Goal: Task Accomplishment & Management: Use online tool/utility

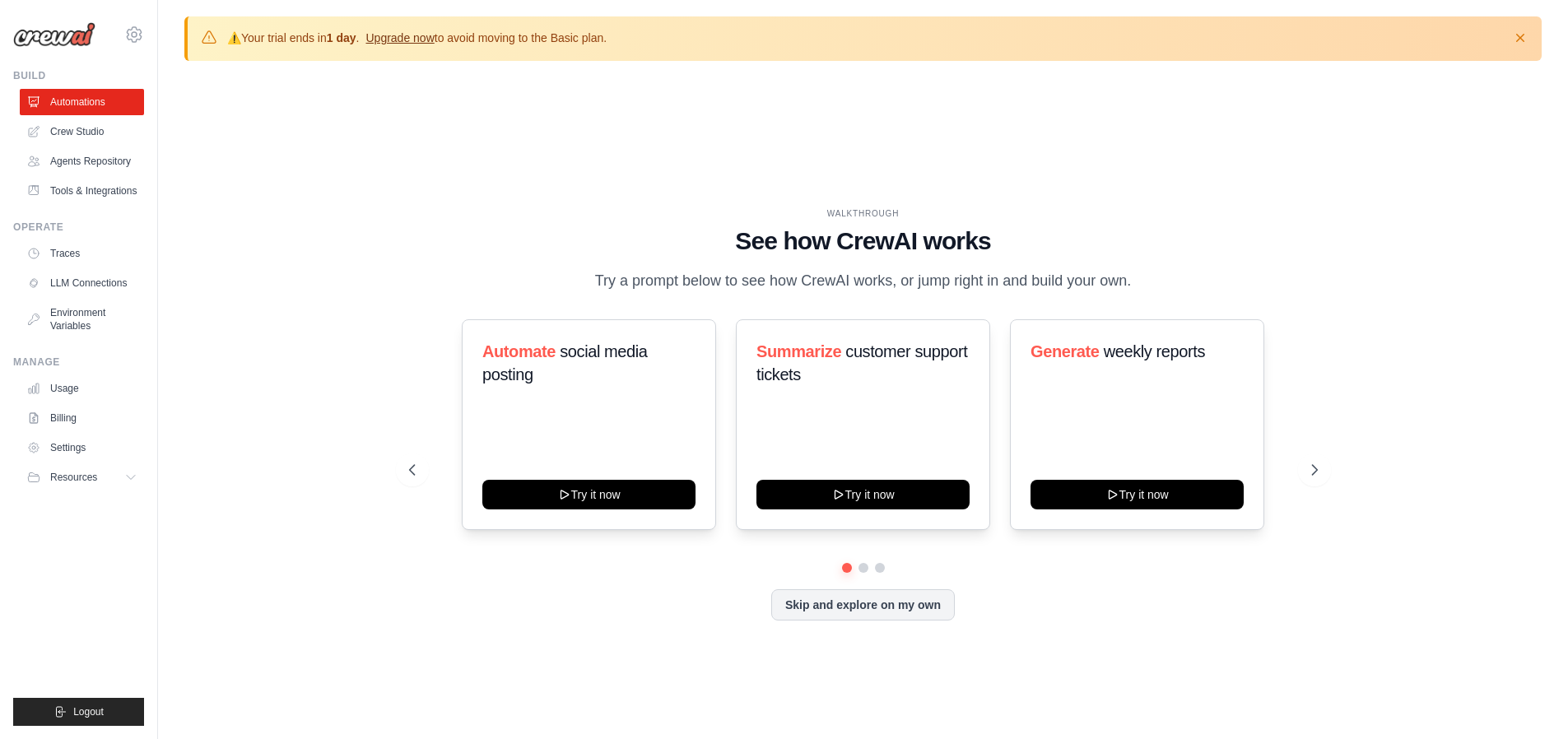
click at [416, 36] on link "Upgrade now" at bounding box center [400, 37] width 69 height 13
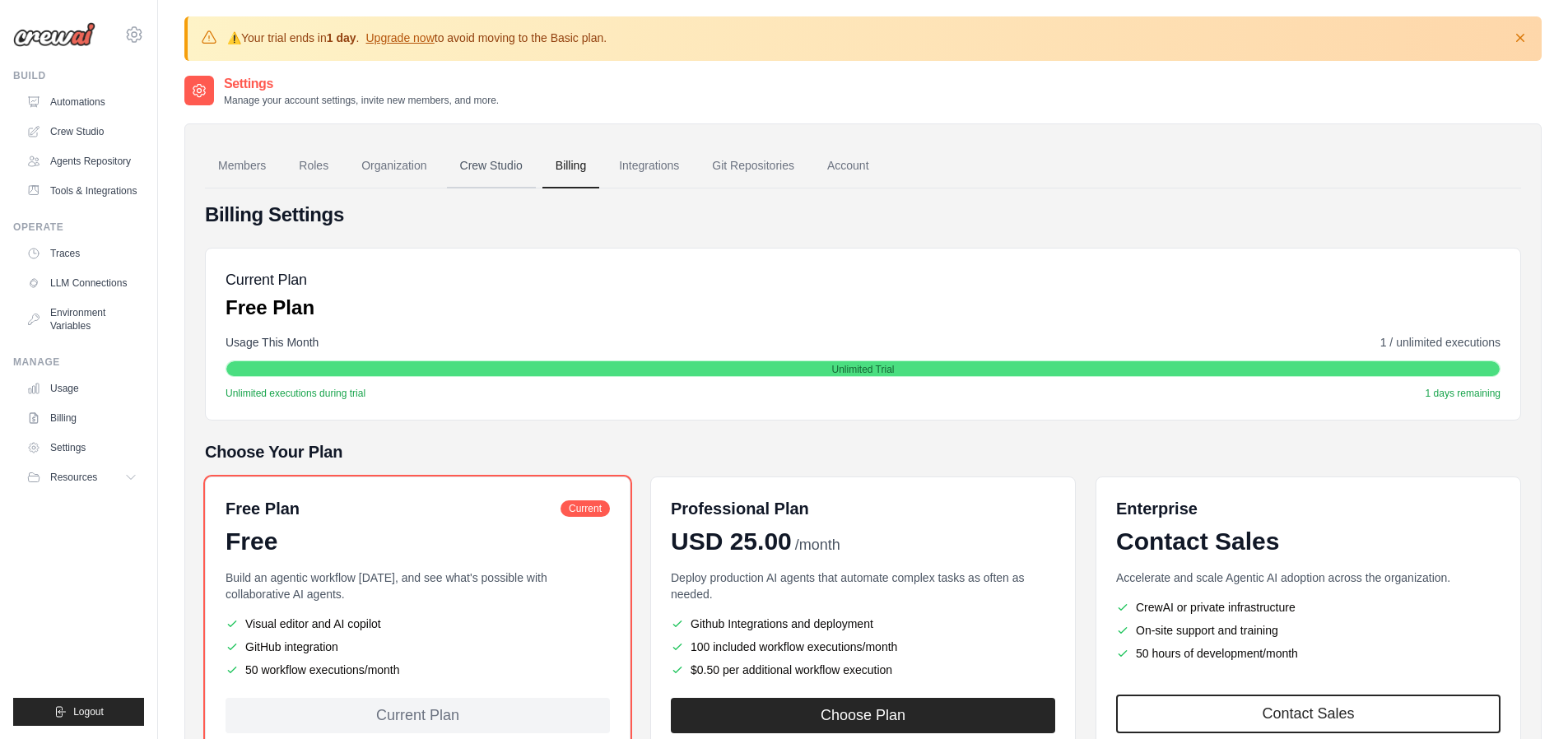
click at [528, 169] on link "Crew Studio" at bounding box center [491, 166] width 89 height 45
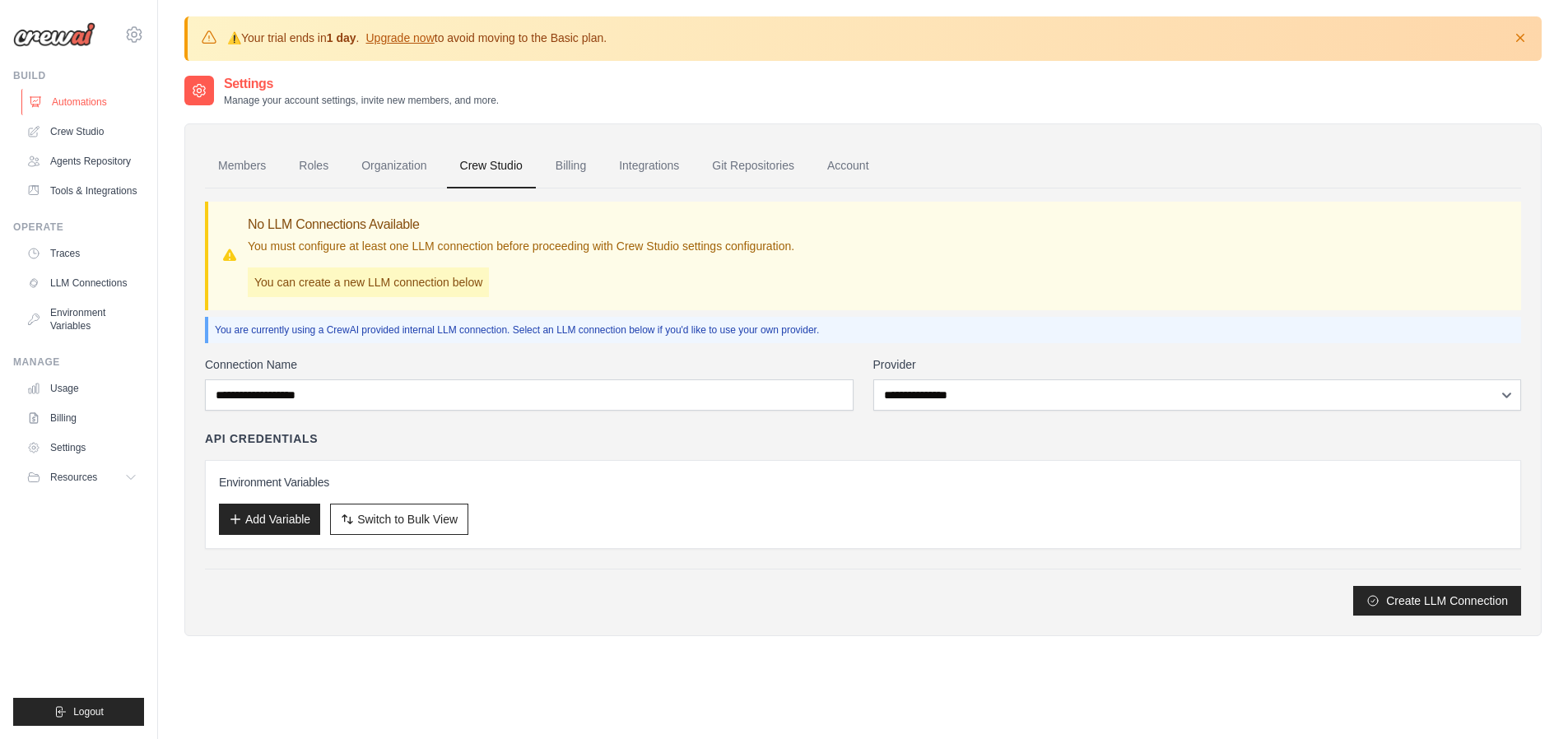
click at [69, 99] on link "Automations" at bounding box center [83, 102] width 124 height 27
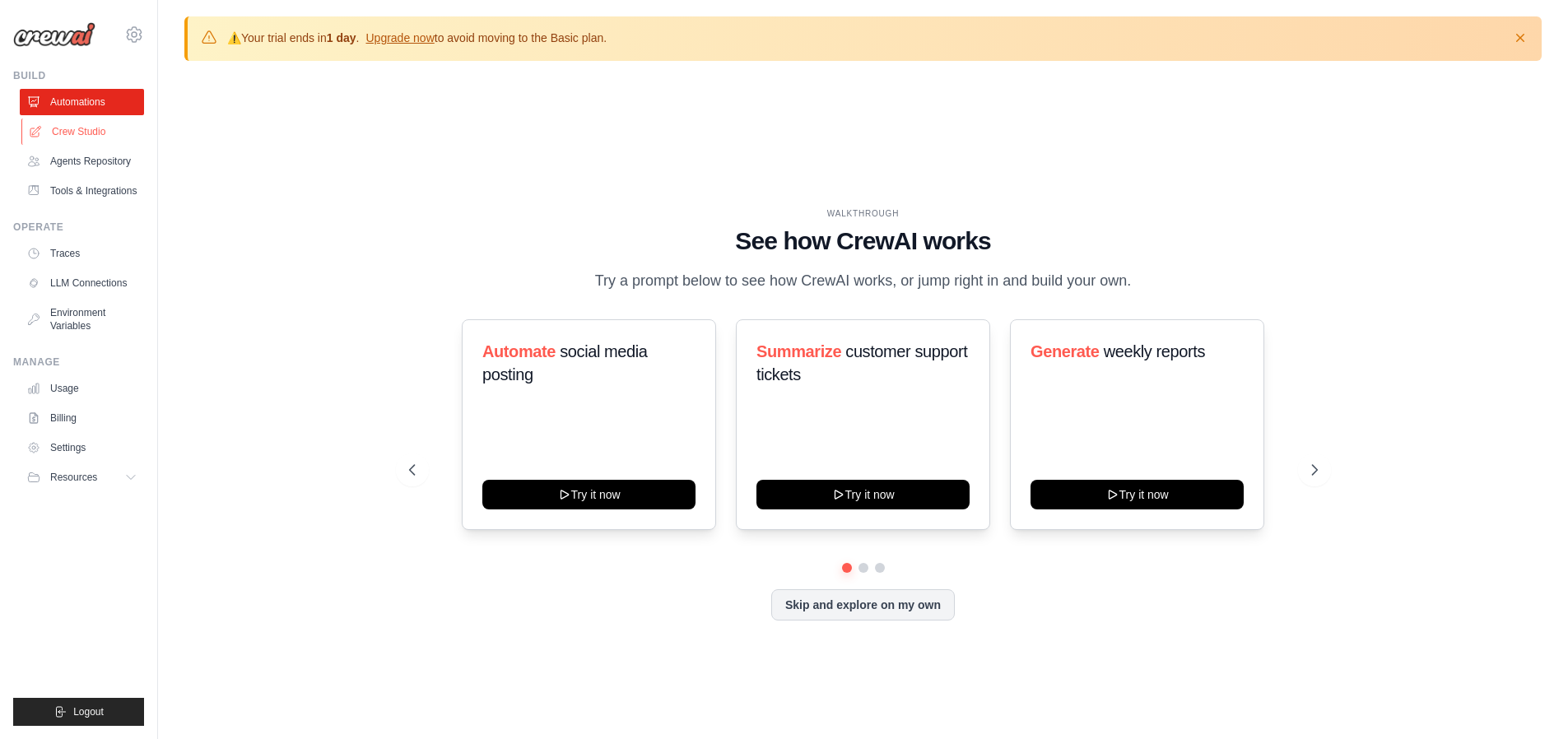
click at [70, 127] on link "Crew Studio" at bounding box center [83, 132] width 124 height 27
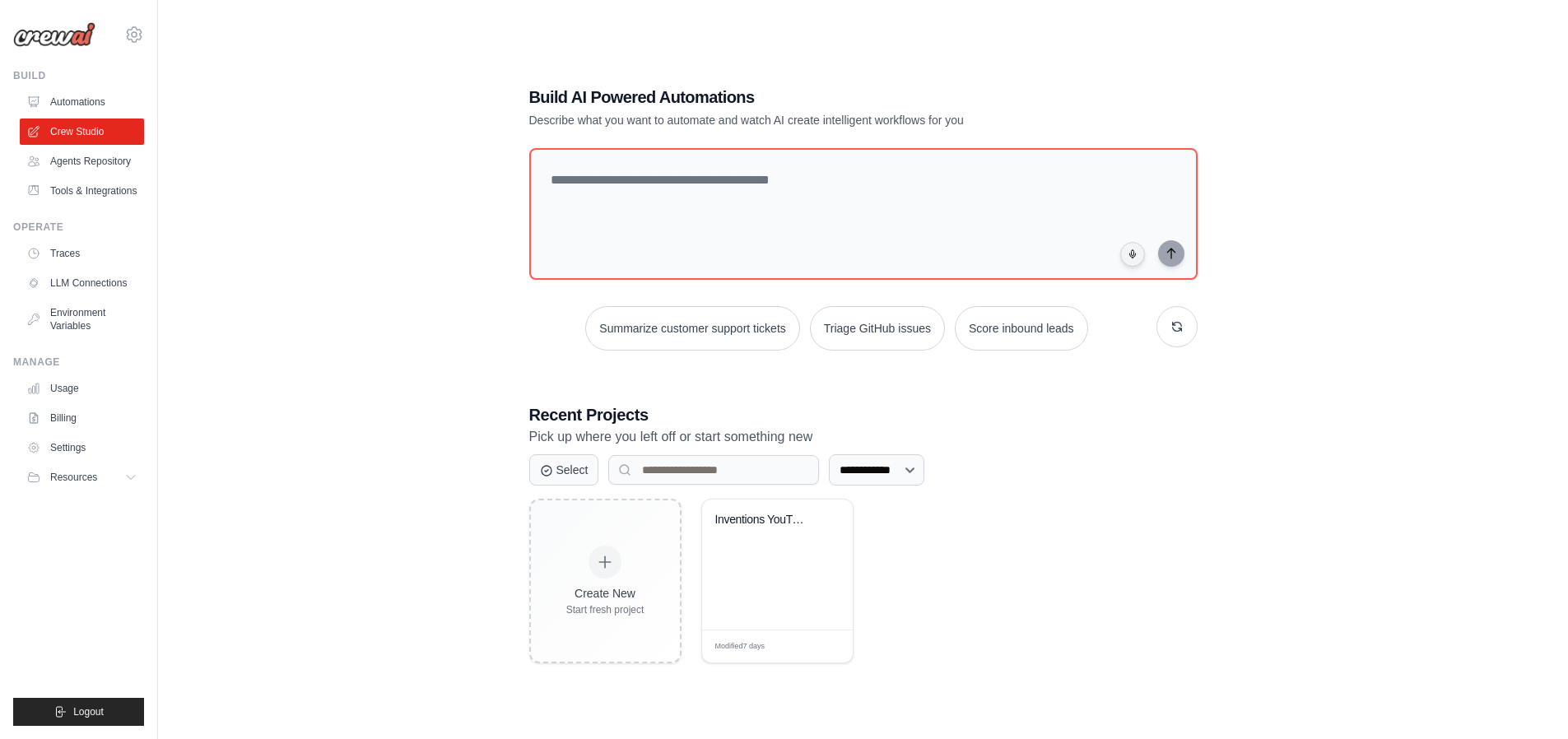
scroll to position [90, 0]
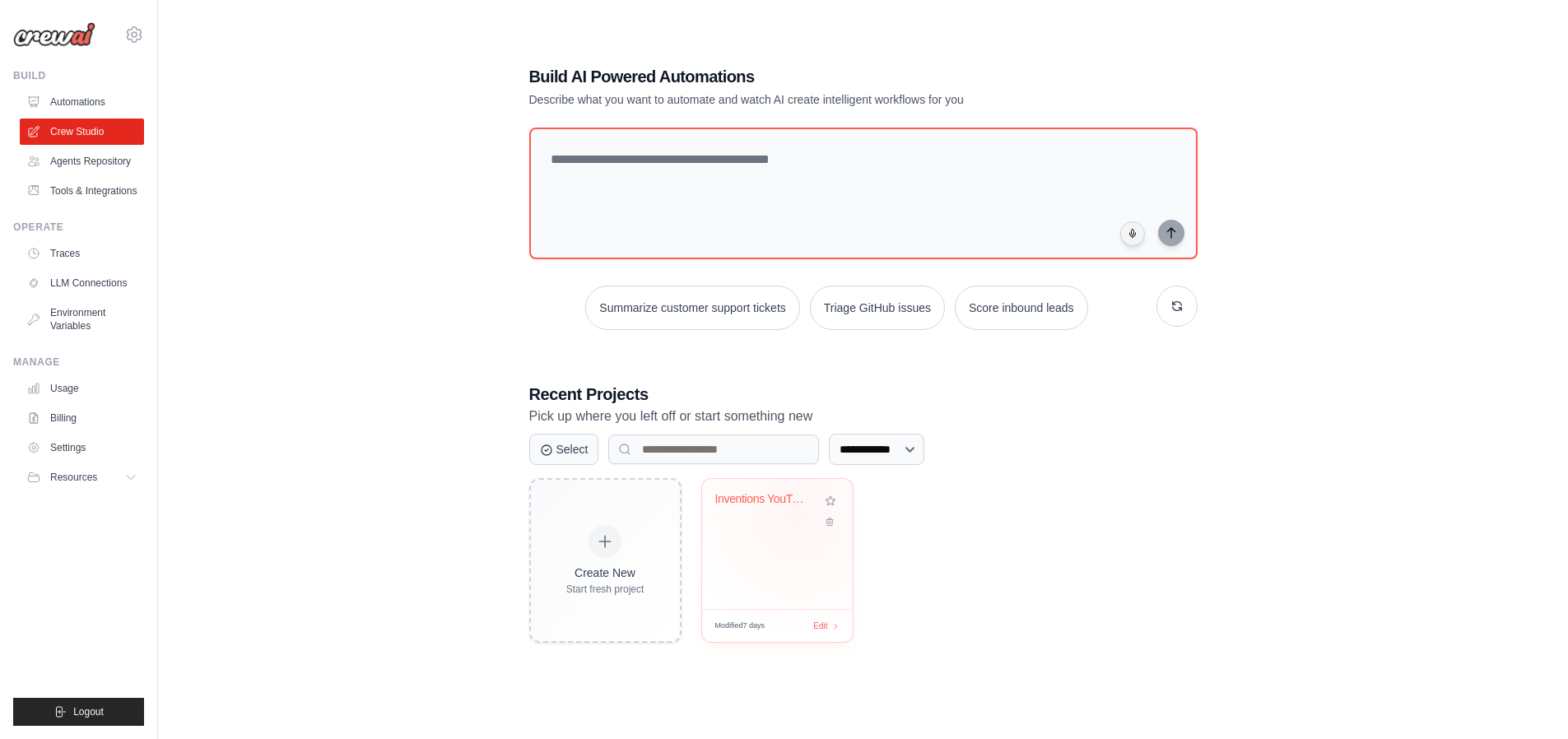
click at [796, 515] on div "Inventions YouTube Shorts Automatio..." at bounding box center [777, 510] width 124 height 37
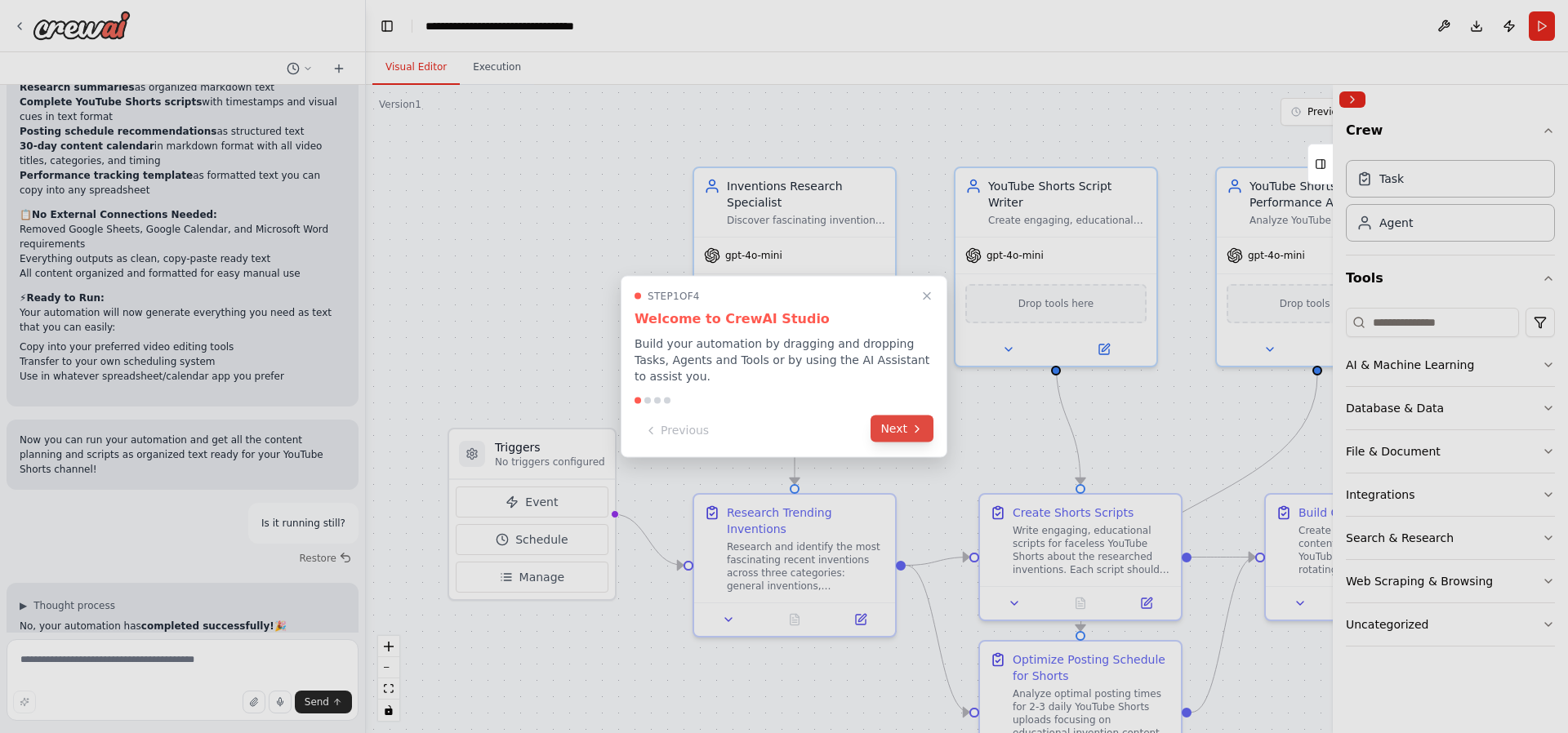
click at [919, 440] on button "Next" at bounding box center [901, 429] width 63 height 27
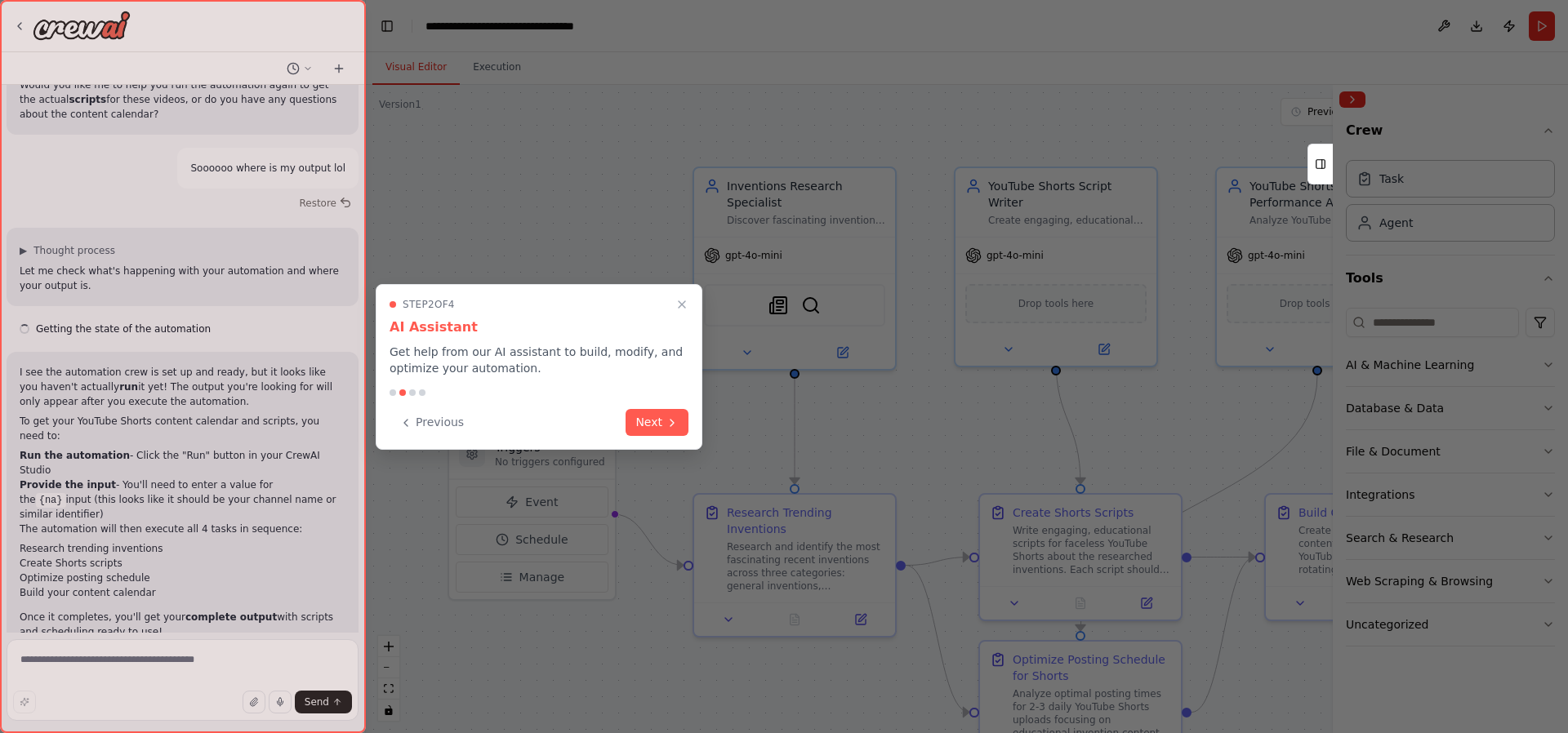
scroll to position [9417, 0]
click at [637, 426] on button "Next" at bounding box center [656, 421] width 63 height 27
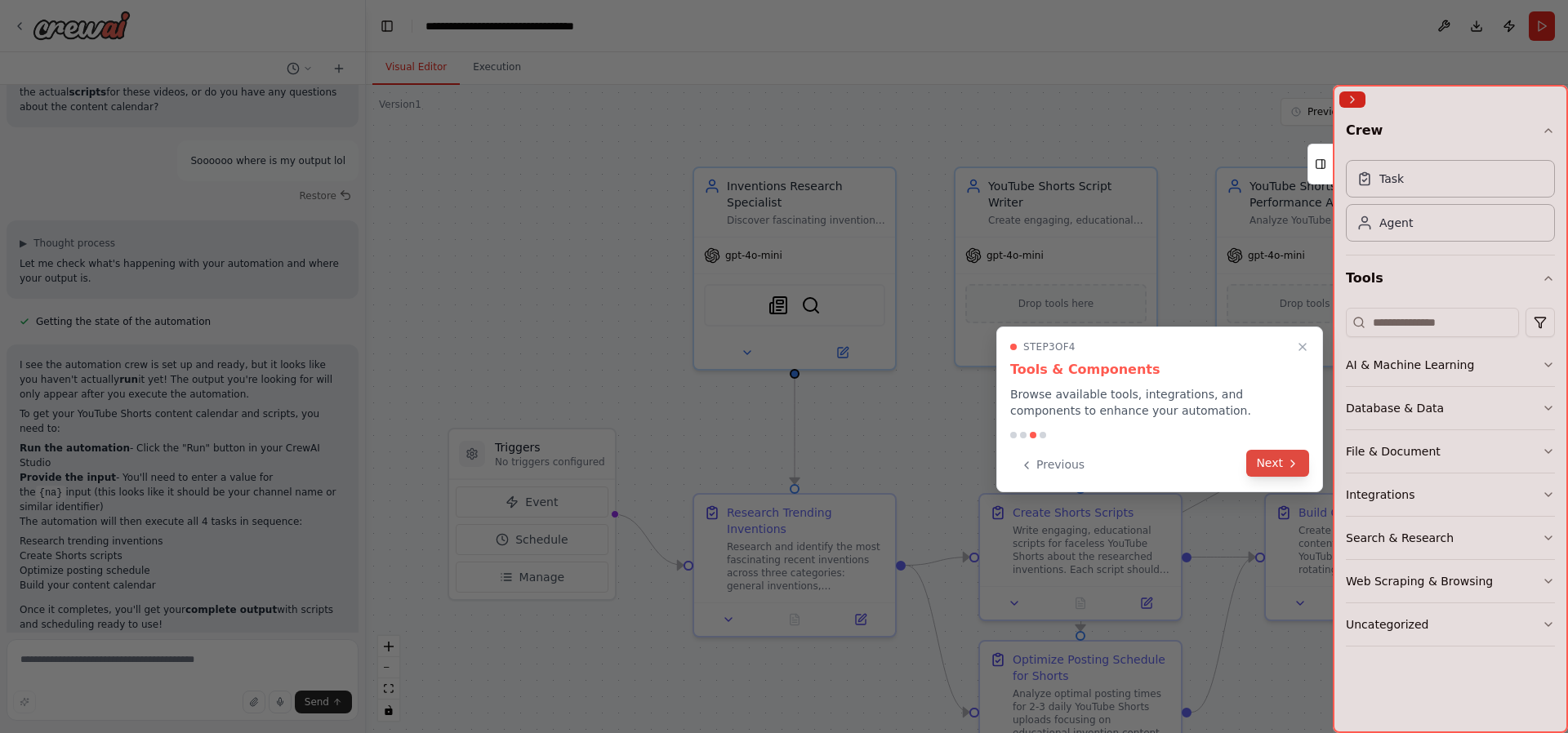
click at [1270, 466] on button "Next" at bounding box center [1278, 464] width 63 height 27
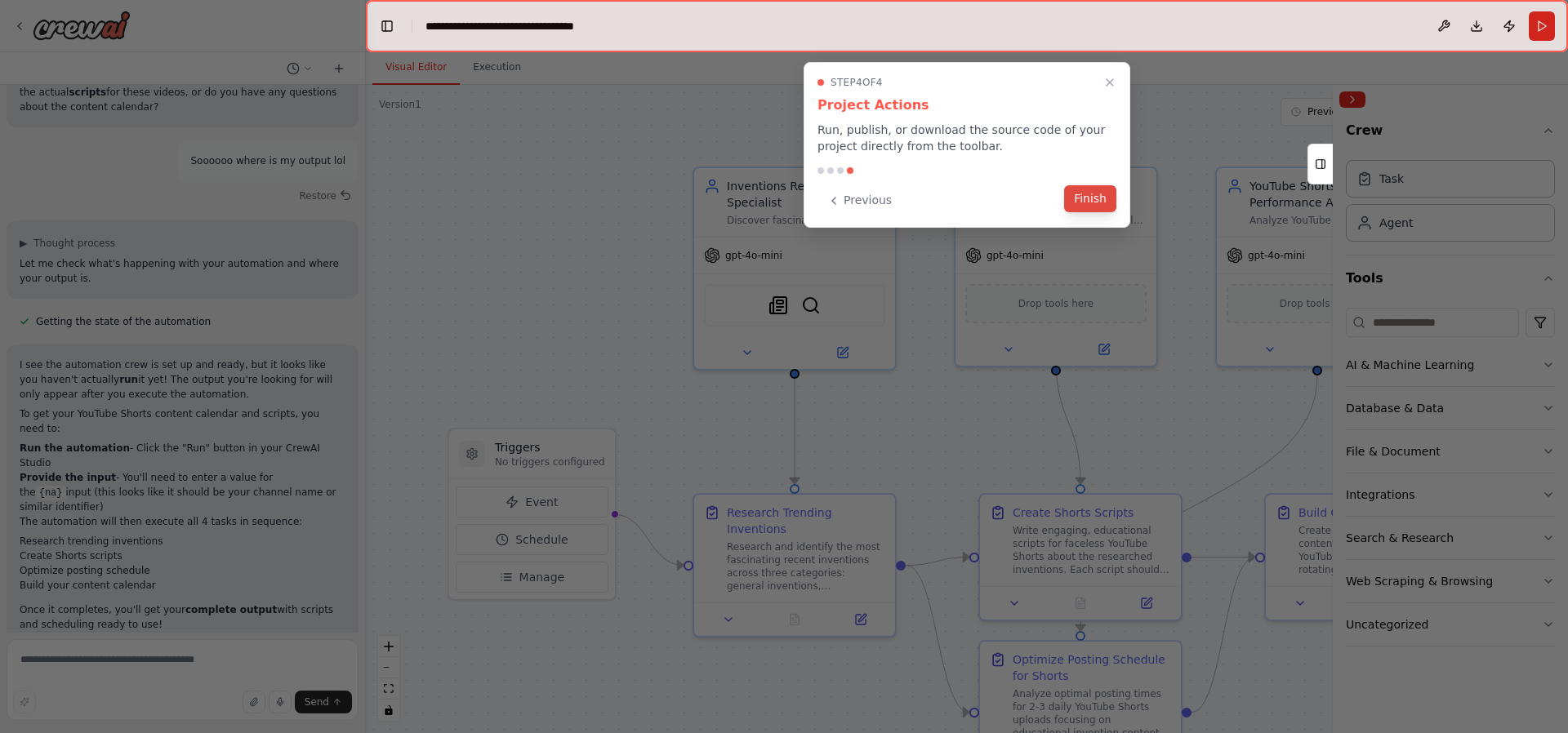
click at [1087, 201] on button "Finish" at bounding box center [1091, 199] width 53 height 27
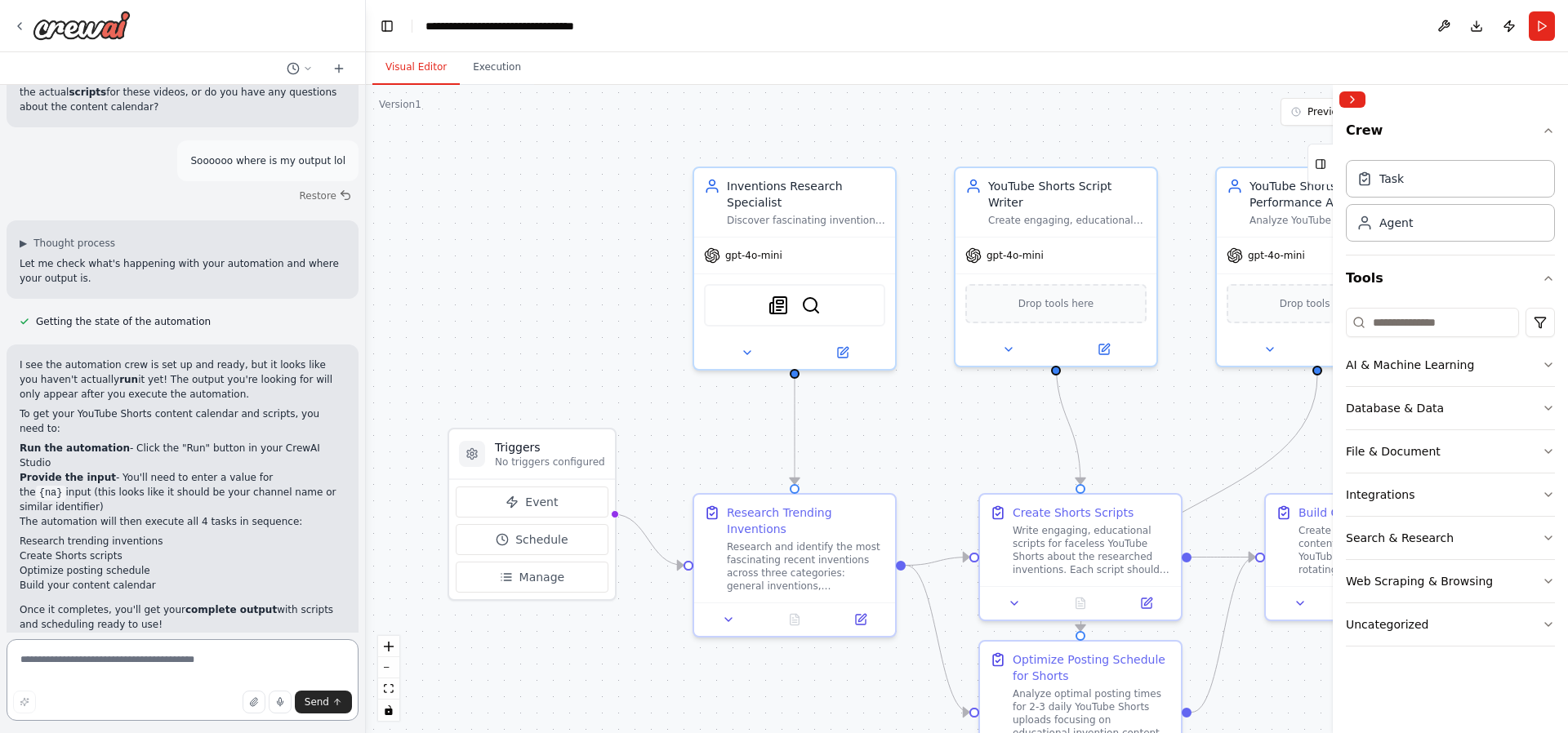
click at [151, 661] on textarea at bounding box center [182, 680] width 352 height 82
click at [1545, 455] on icon "button" at bounding box center [1548, 452] width 13 height 13
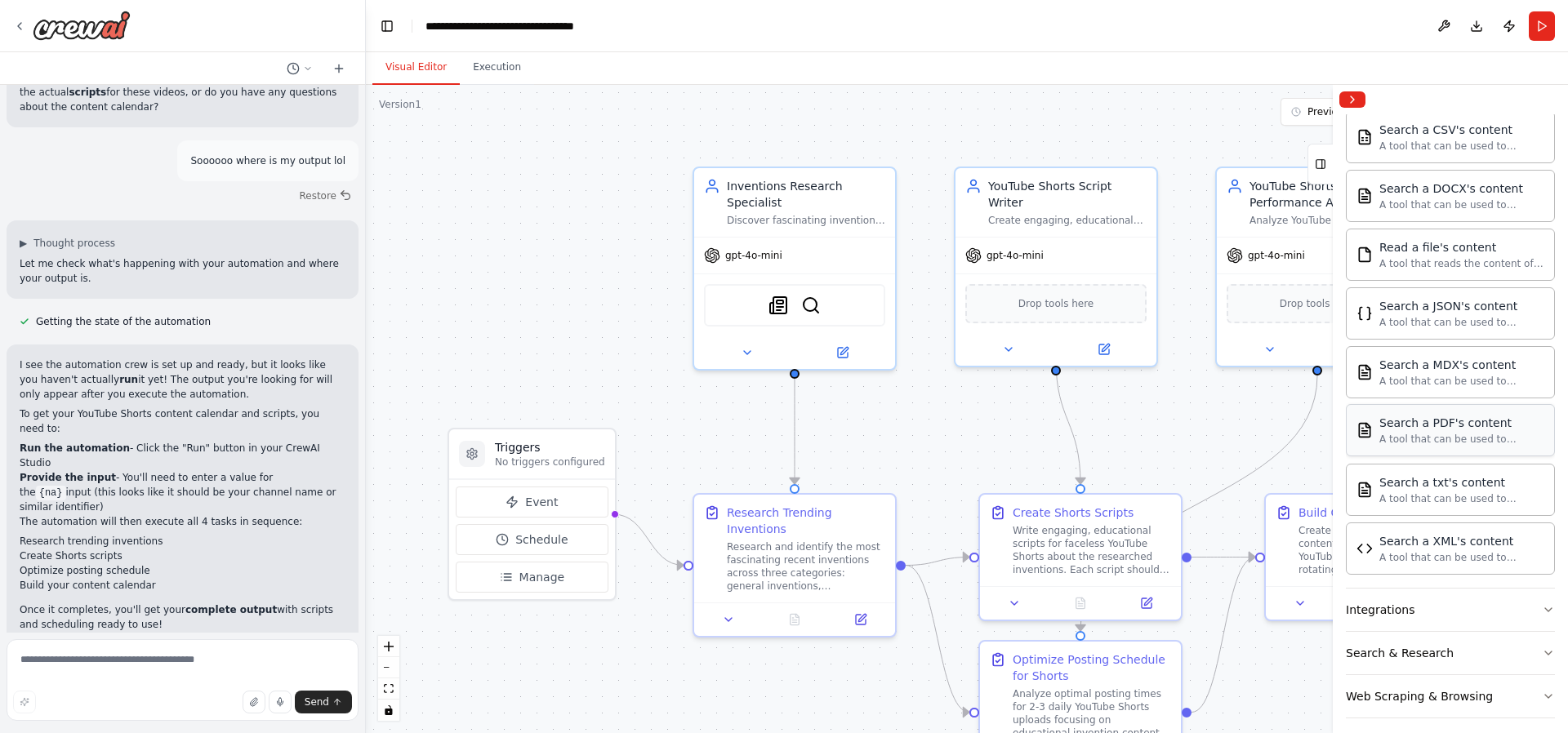
scroll to position [423, 0]
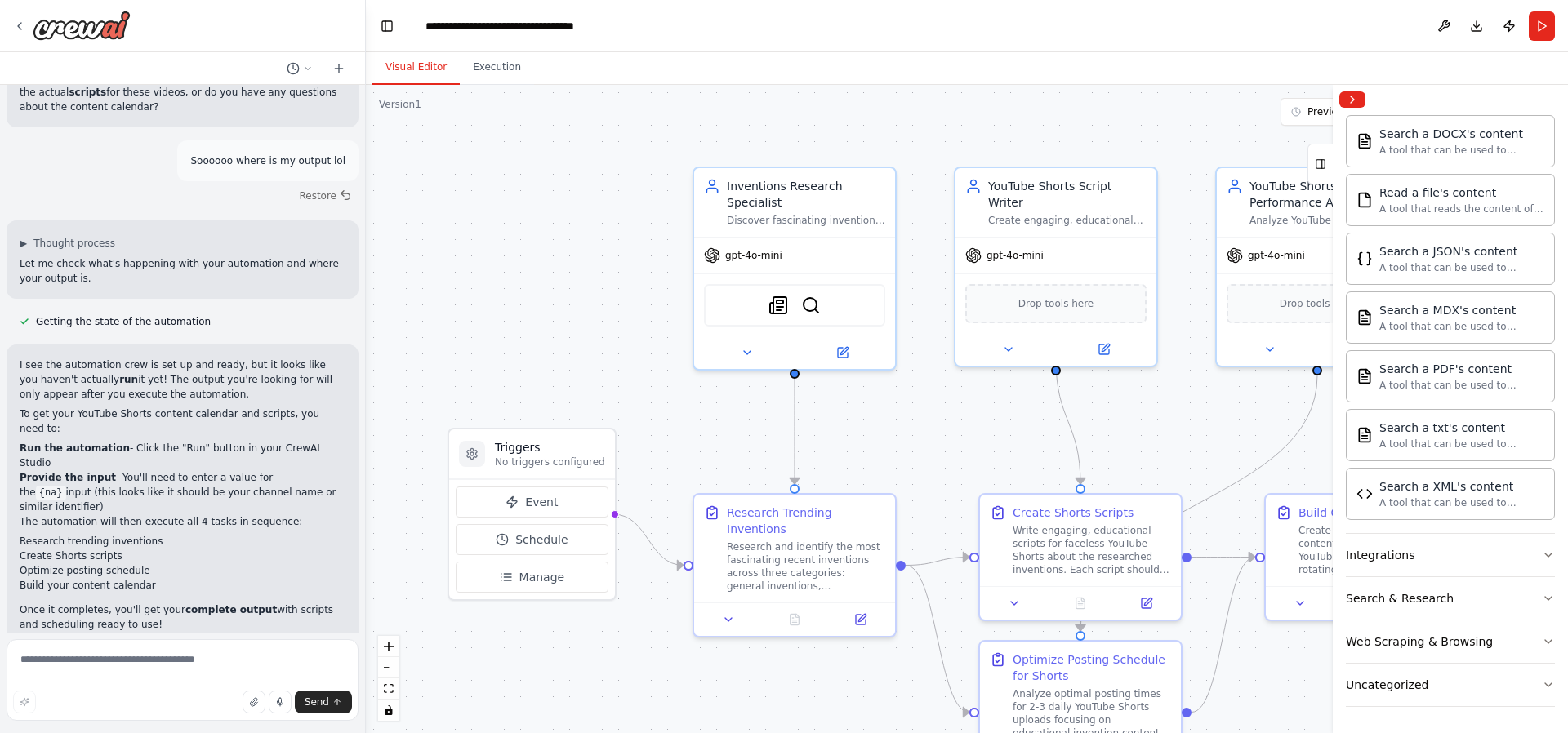
click at [1544, 563] on div "Crew Task Agent Tools AI & Machine Learning Database & Data File & Document Sea…" at bounding box center [1450, 424] width 235 height 619
click at [1542, 558] on icon "button" at bounding box center [1548, 555] width 13 height 13
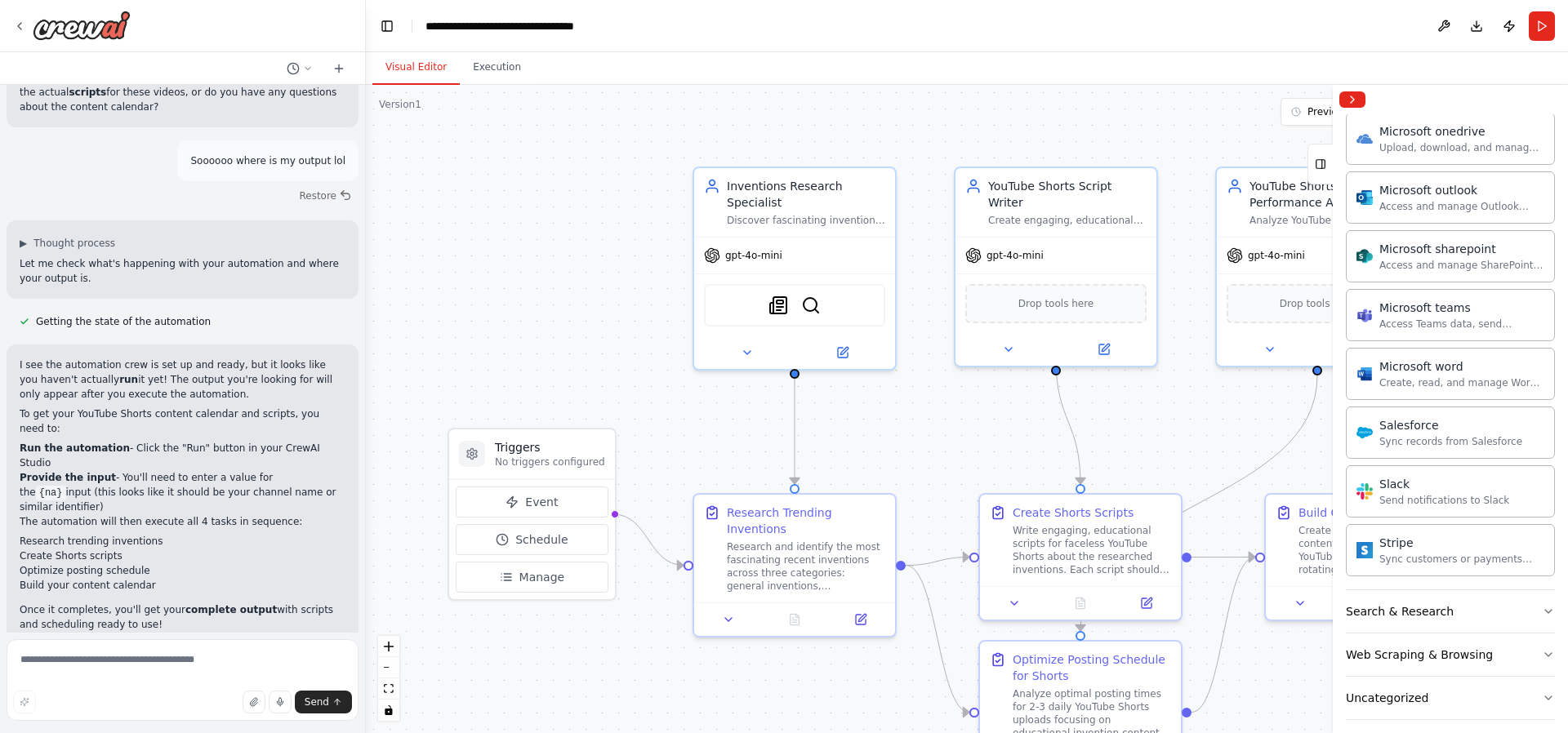
scroll to position [1435, 0]
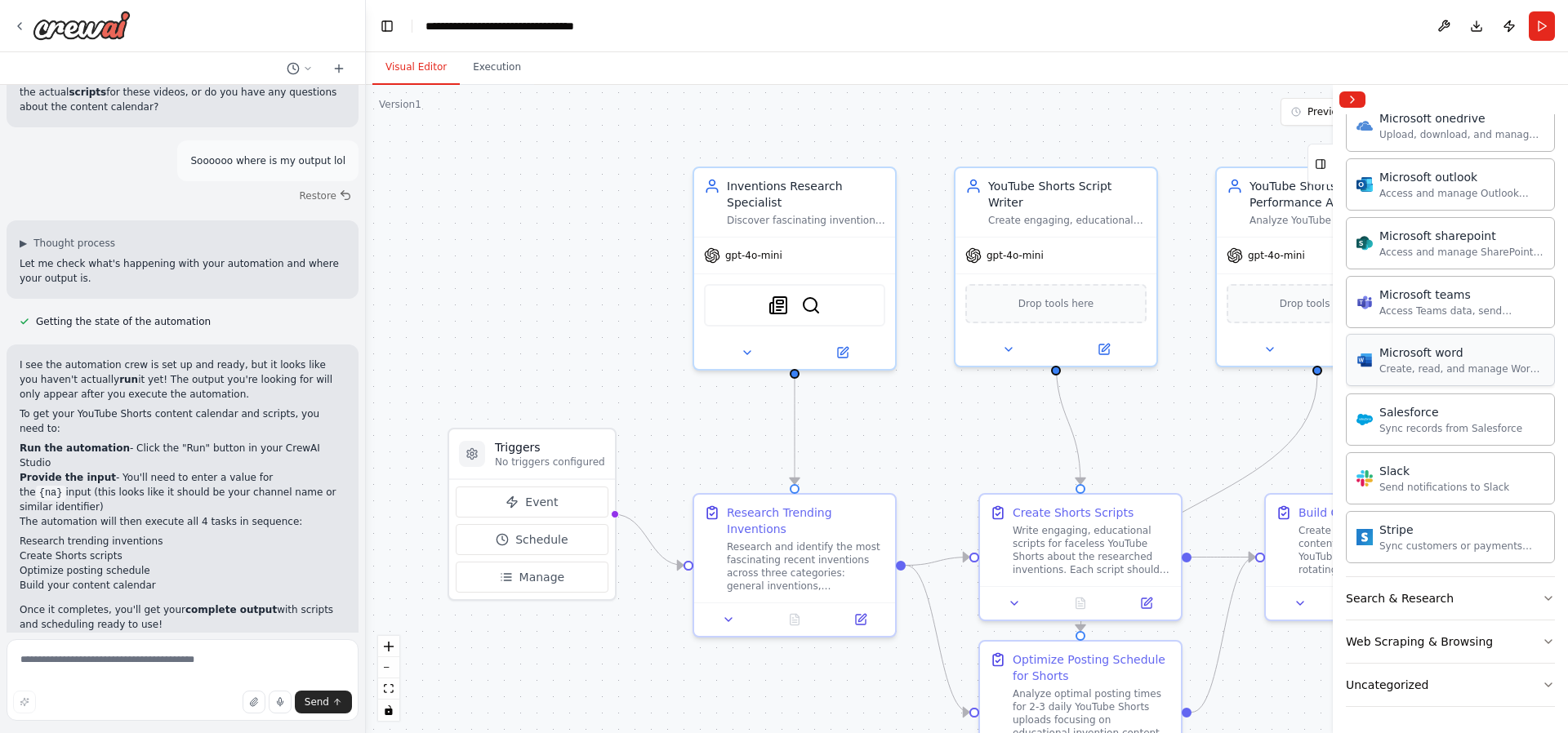
click at [1441, 372] on div "Create, read, and manage Word documents and text files in OneDrive or SharePoin…" at bounding box center [1462, 369] width 165 height 13
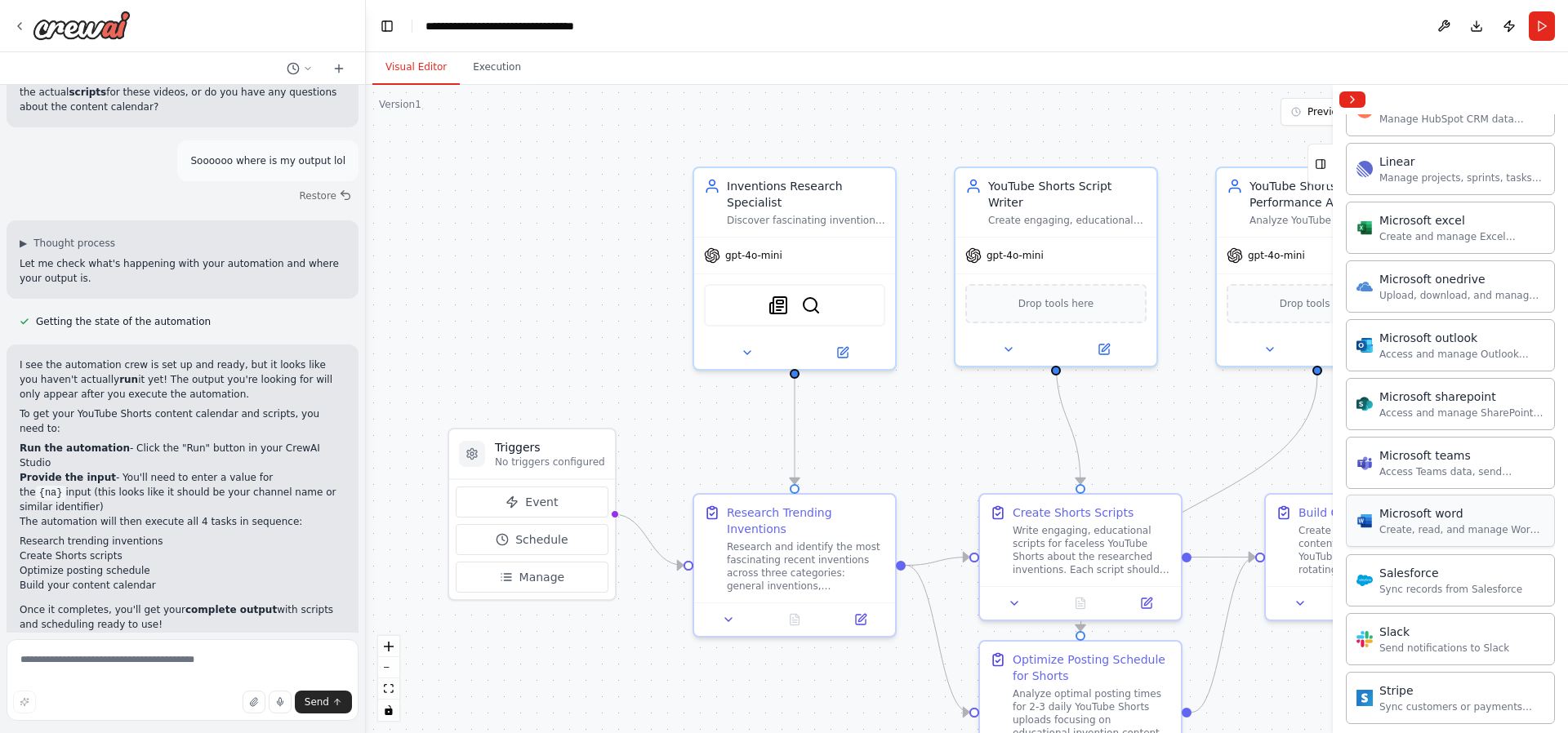
scroll to position [1274, 0]
click at [1431, 238] on div "Create and manage Excel workbooks, worksheets, tables, and charts in OneDrive o…" at bounding box center [1462, 237] width 165 height 13
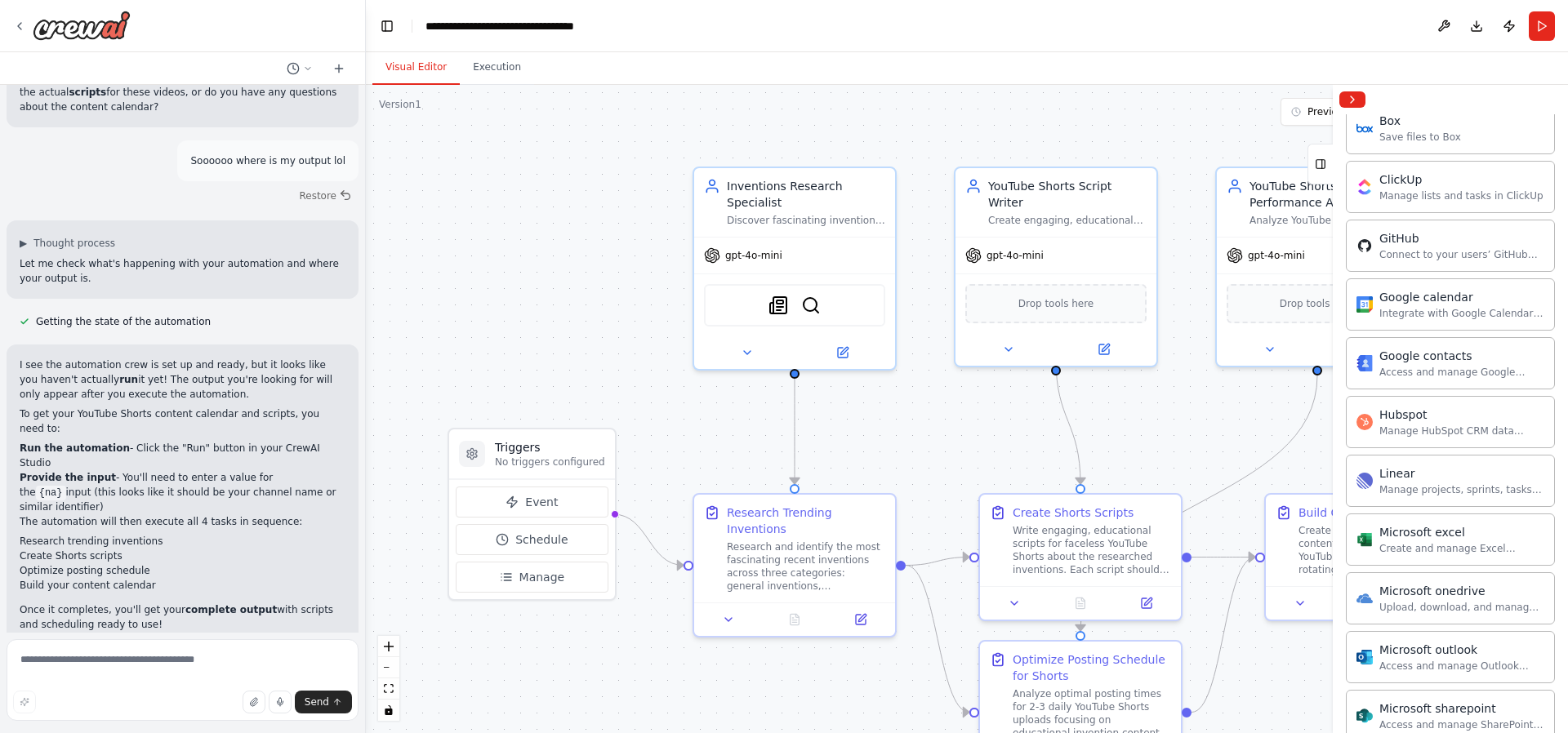
scroll to position [960, 0]
click at [1441, 535] on div "Microsoft excel" at bounding box center [1462, 535] width 165 height 16
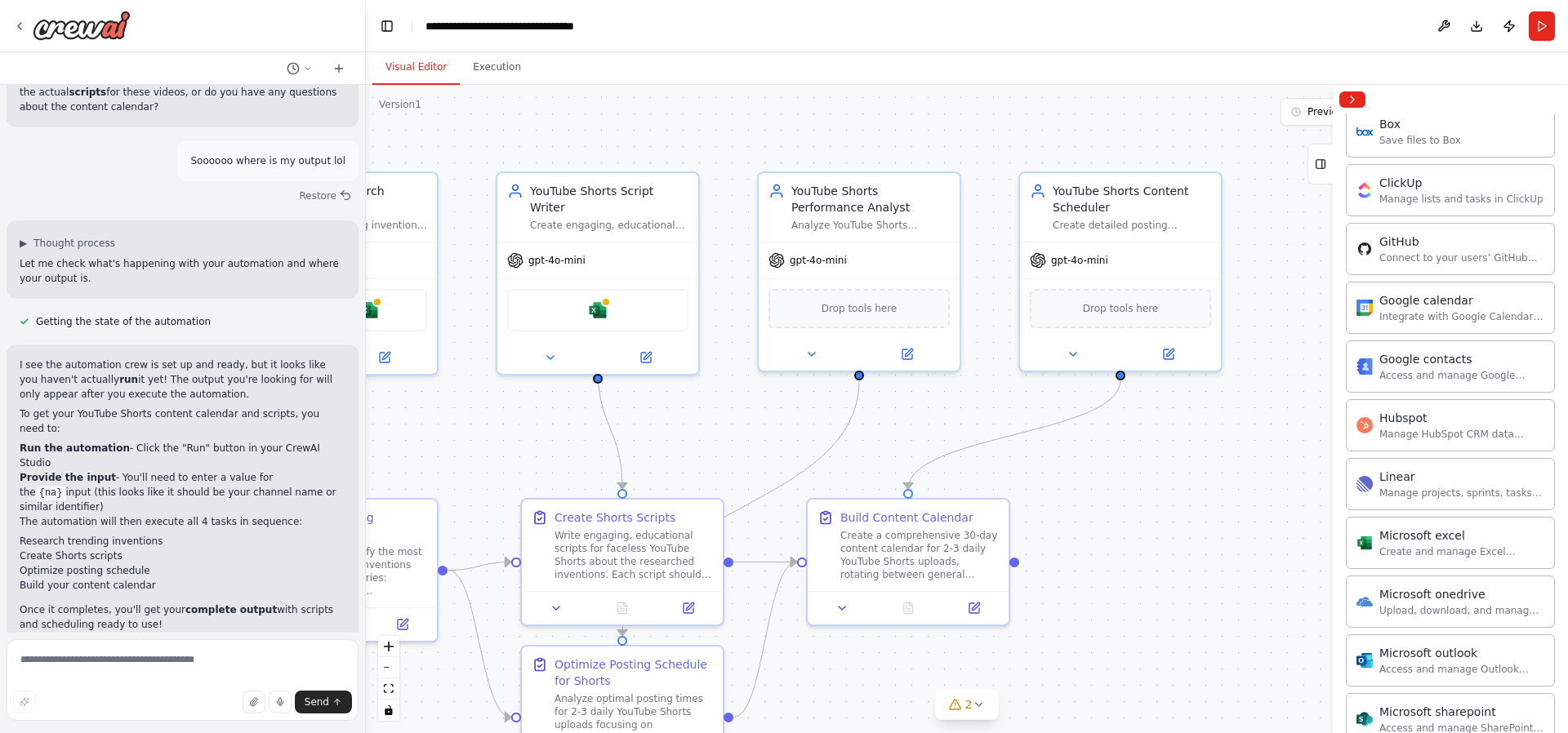
drag, startPoint x: 1189, startPoint y: 425, endPoint x: 653, endPoint y: 451, distance: 536.6
click at [653, 451] on div ".deletable-edge-delete-btn { width: 20px; height: 20px; border: 0px solid #ffff…" at bounding box center [966, 409] width 1202 height 649
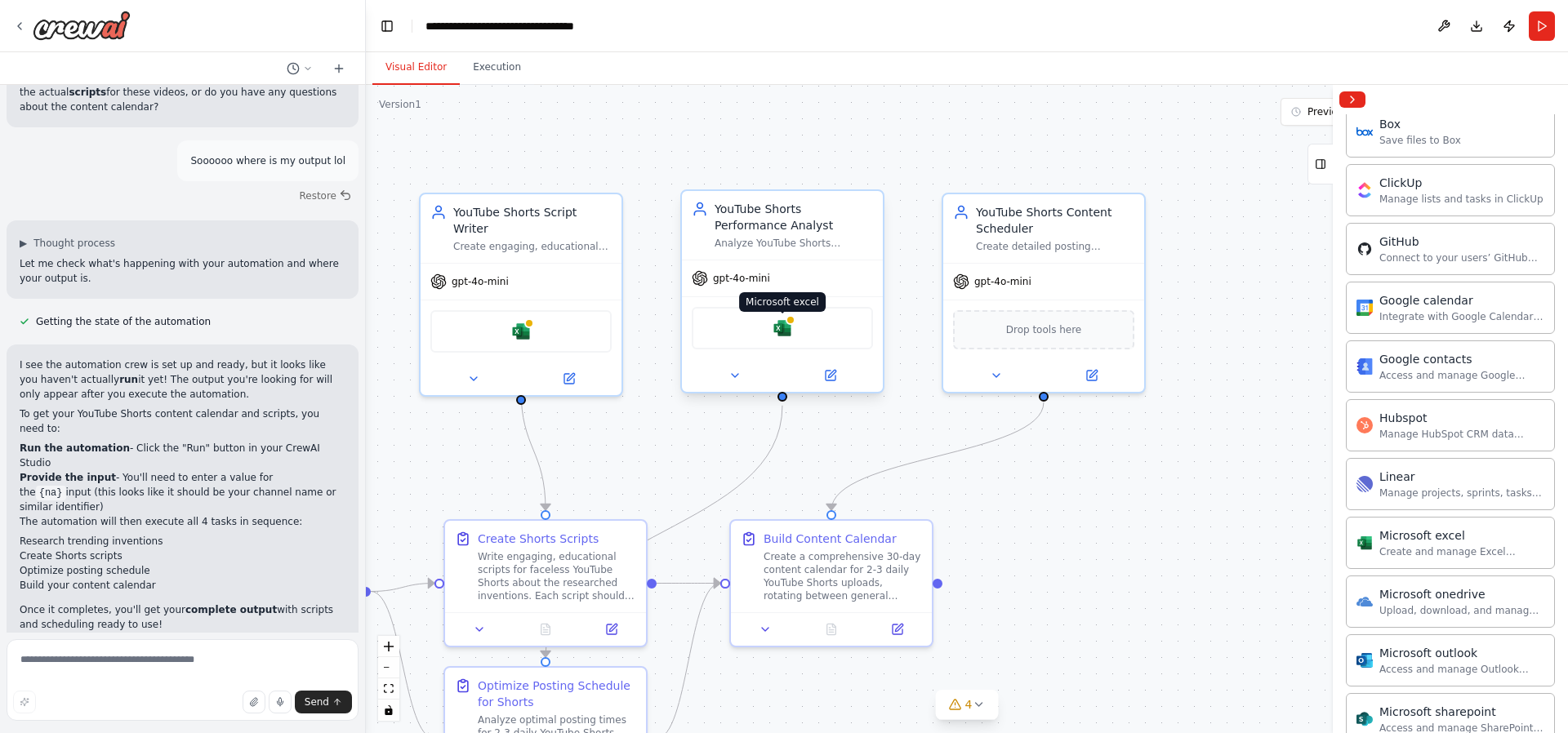
click at [778, 337] on img at bounding box center [782, 328] width 20 height 20
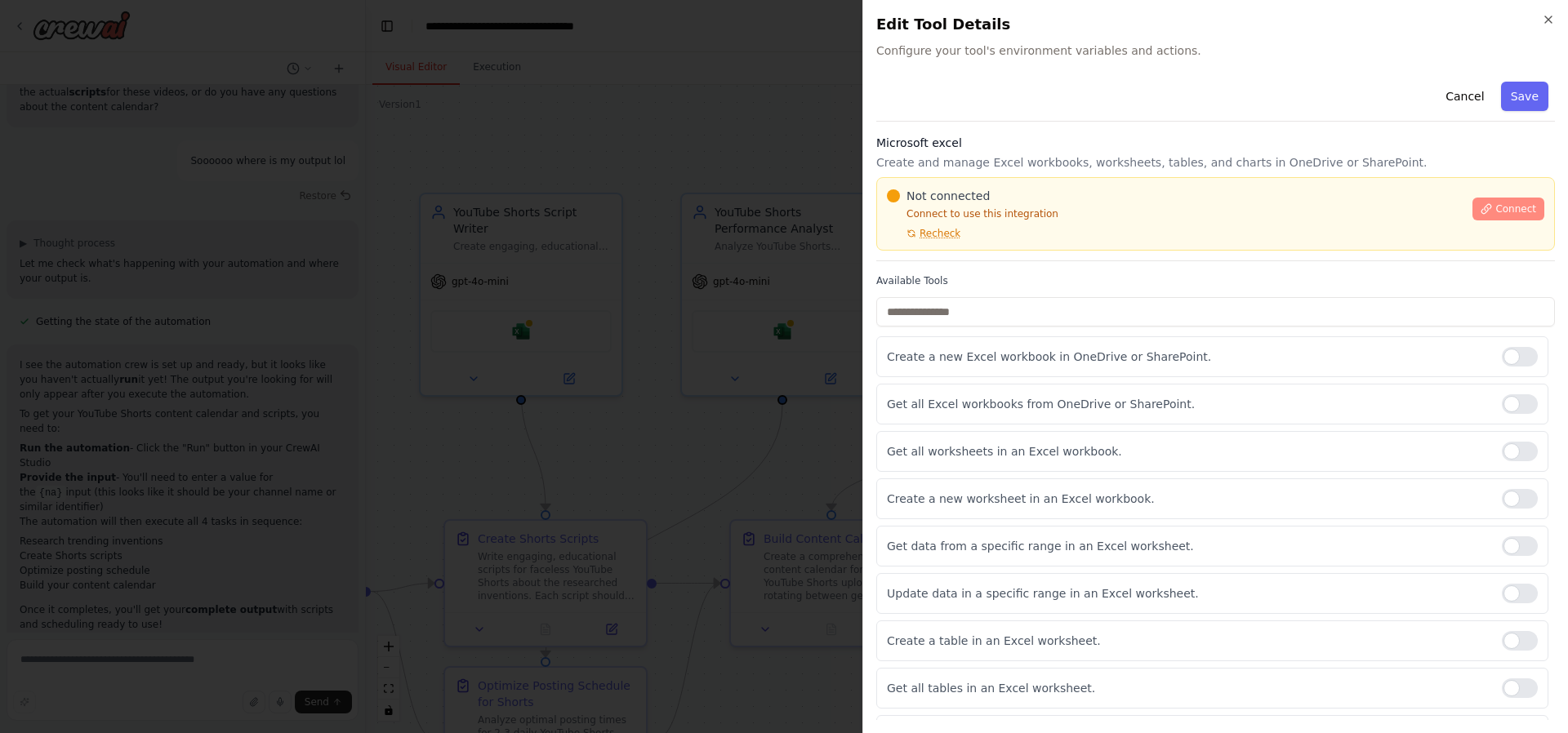
click at [1495, 210] on span "Connect" at bounding box center [1515, 209] width 41 height 13
click at [1305, 97] on div "Cancel Save" at bounding box center [1216, 98] width 679 height 46
click at [1513, 210] on span "Connect" at bounding box center [1515, 209] width 41 height 13
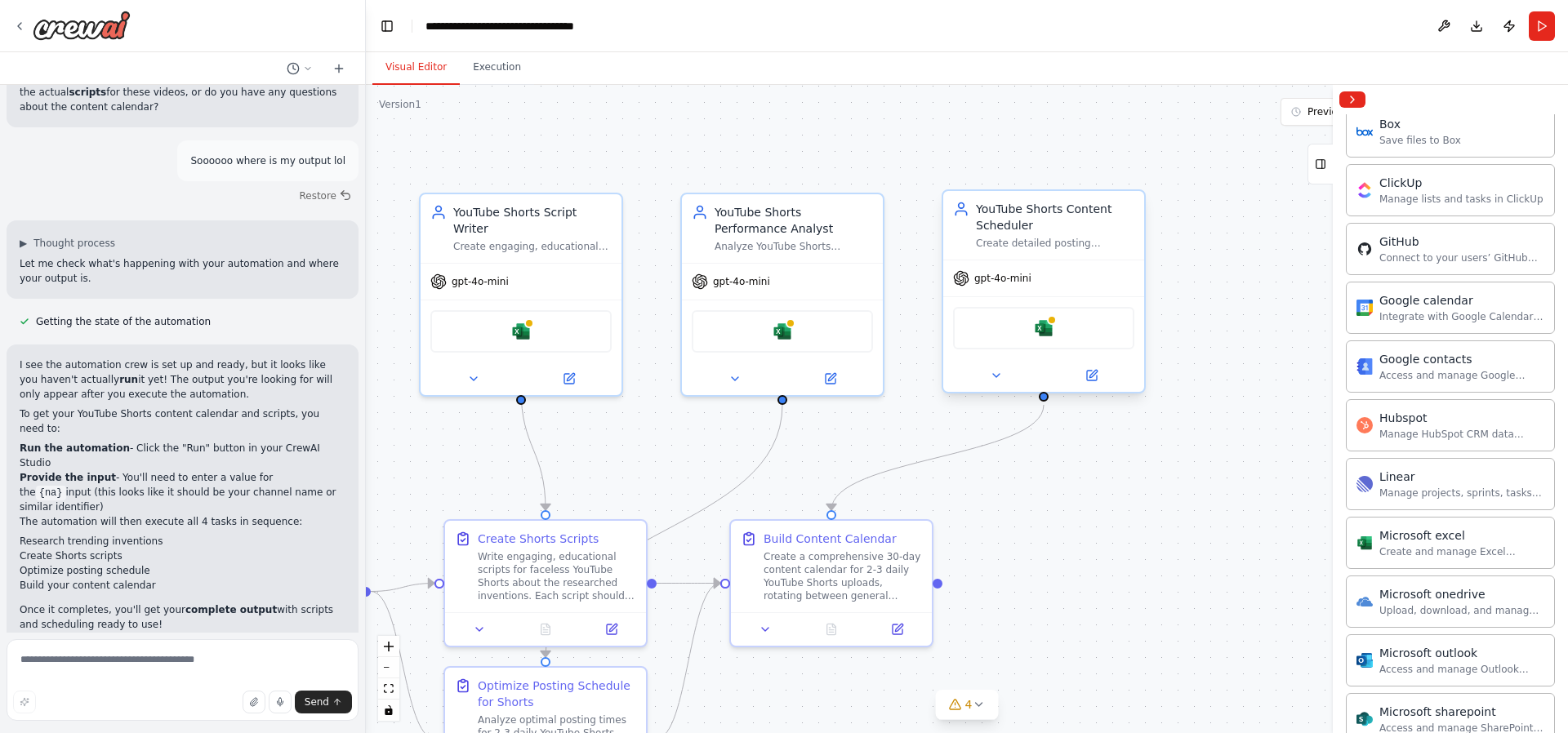
click at [1001, 344] on div "Microsoft excel" at bounding box center [1044, 327] width 181 height 43
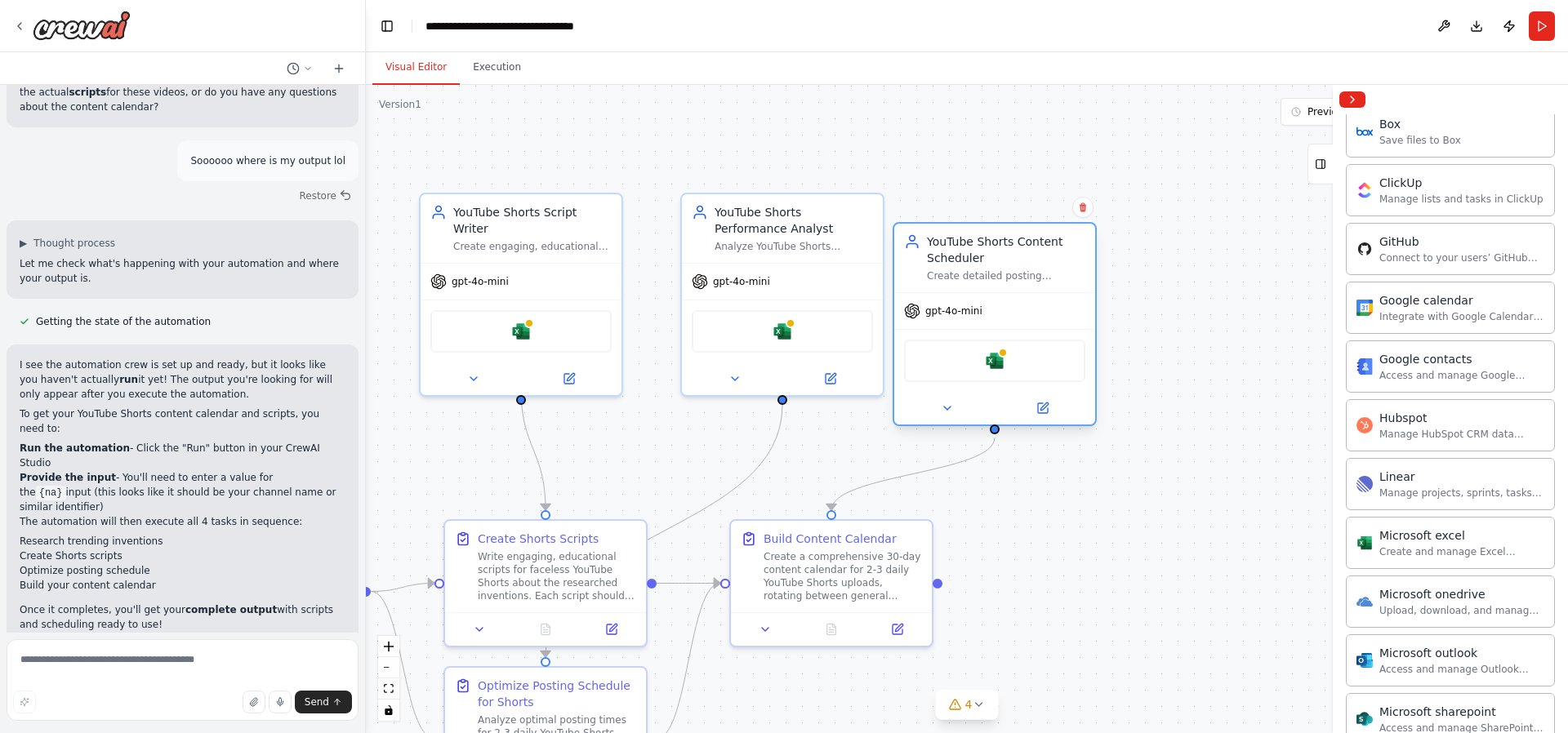
click at [1067, 345] on div "Microsoft excel" at bounding box center [995, 360] width 181 height 43
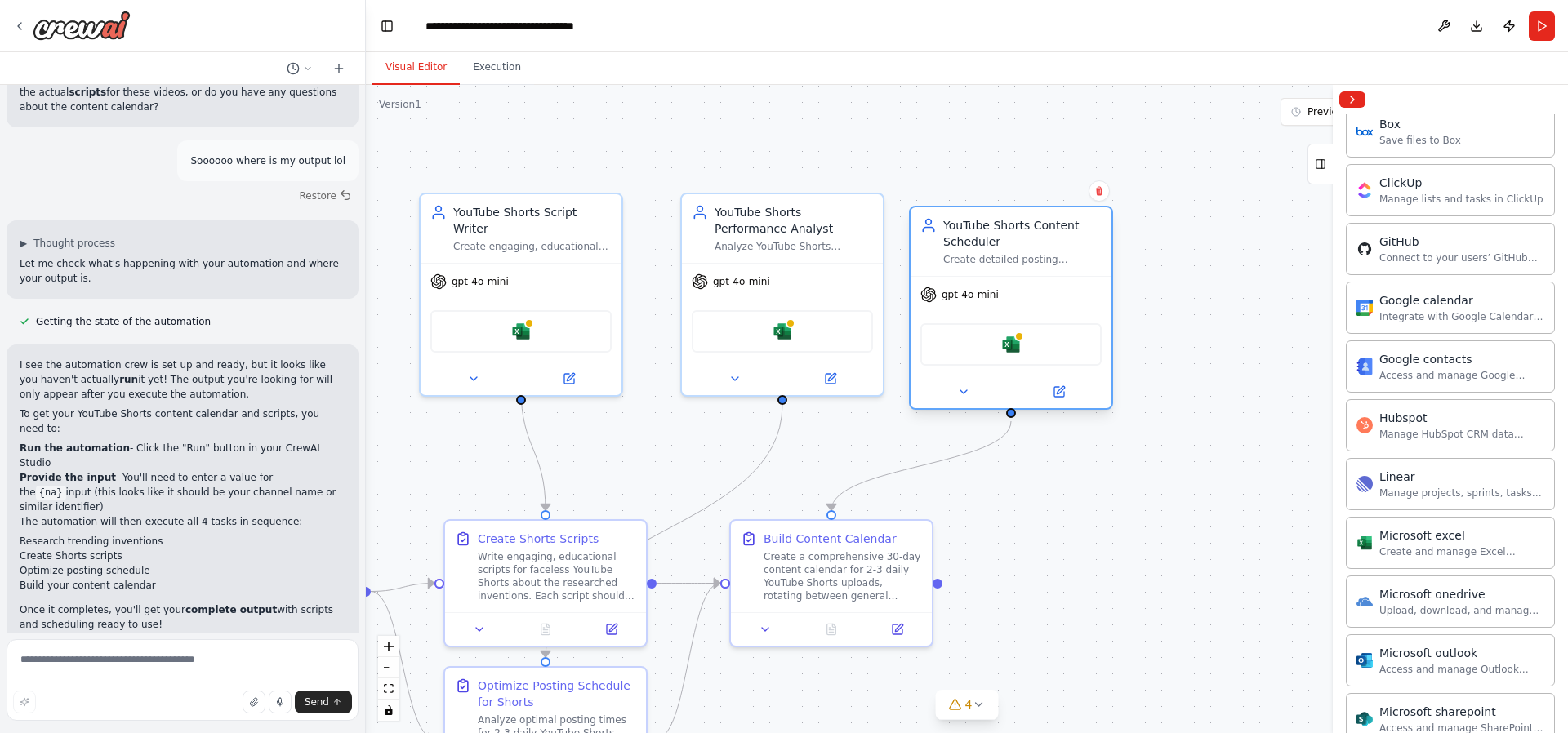
click at [1063, 339] on div "Microsoft excel" at bounding box center [1011, 344] width 181 height 43
click at [991, 349] on div "Microsoft excel" at bounding box center [1011, 344] width 181 height 43
click at [1019, 351] on img at bounding box center [1012, 345] width 20 height 20
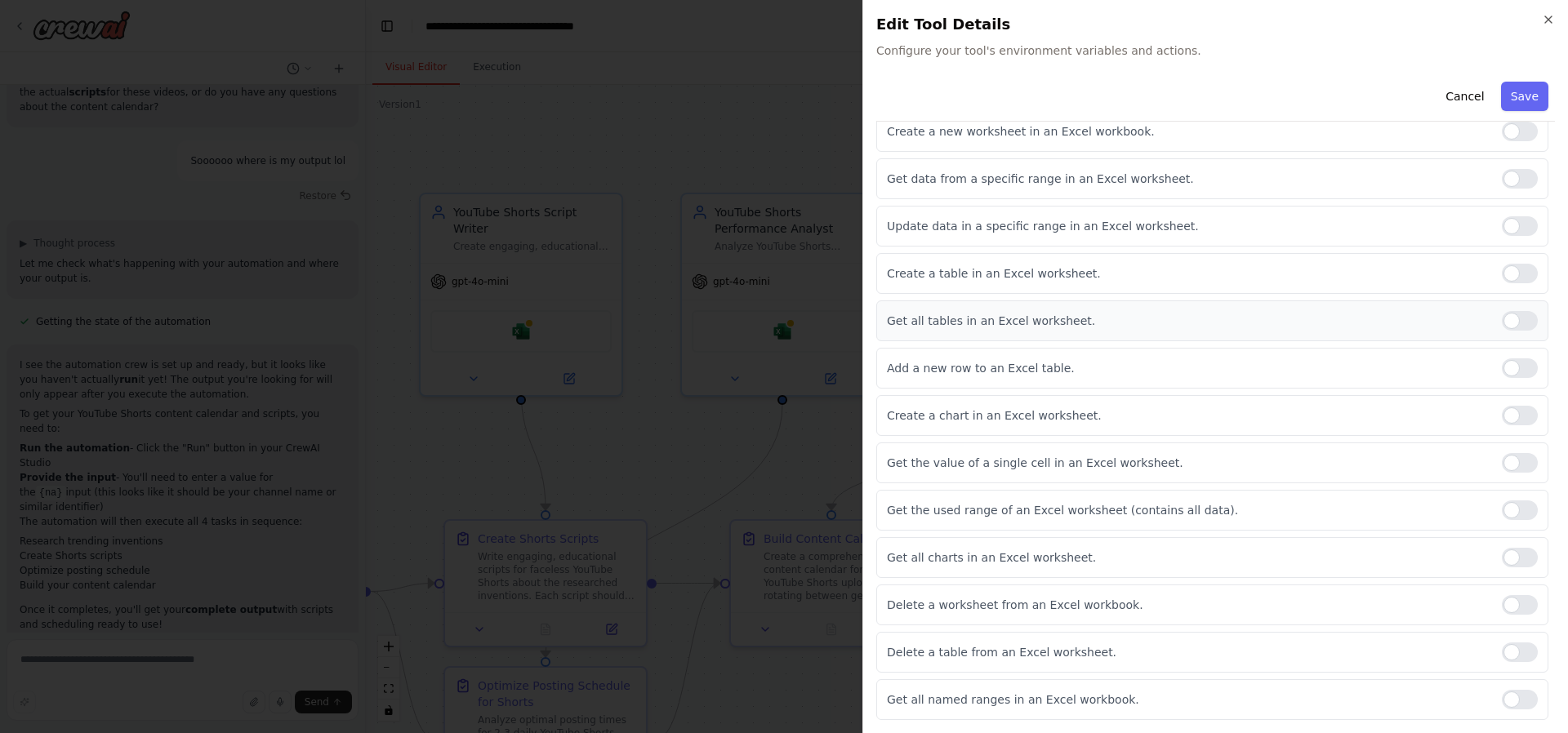
scroll to position [0, 0]
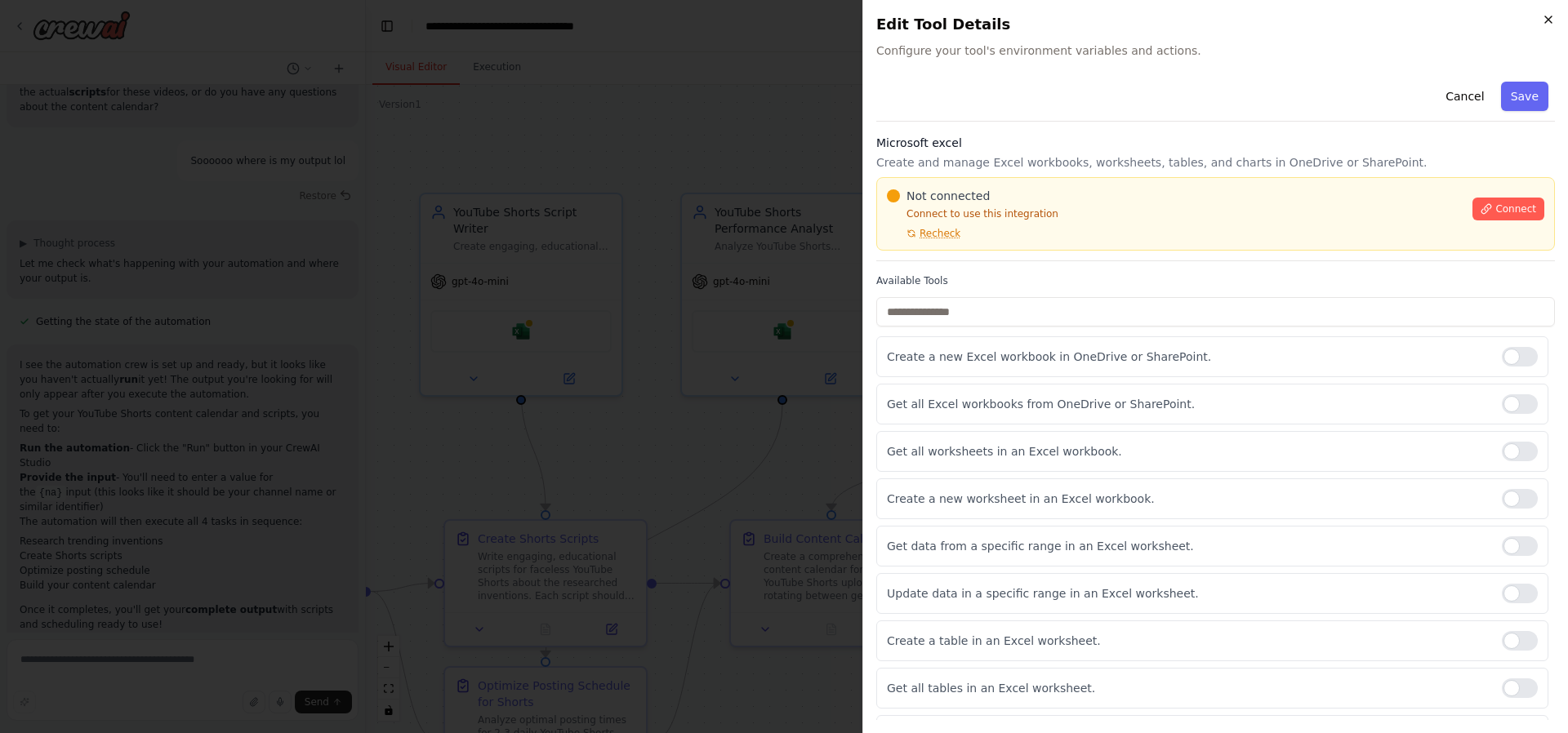
click at [1553, 20] on icon "button" at bounding box center [1548, 19] width 13 height 13
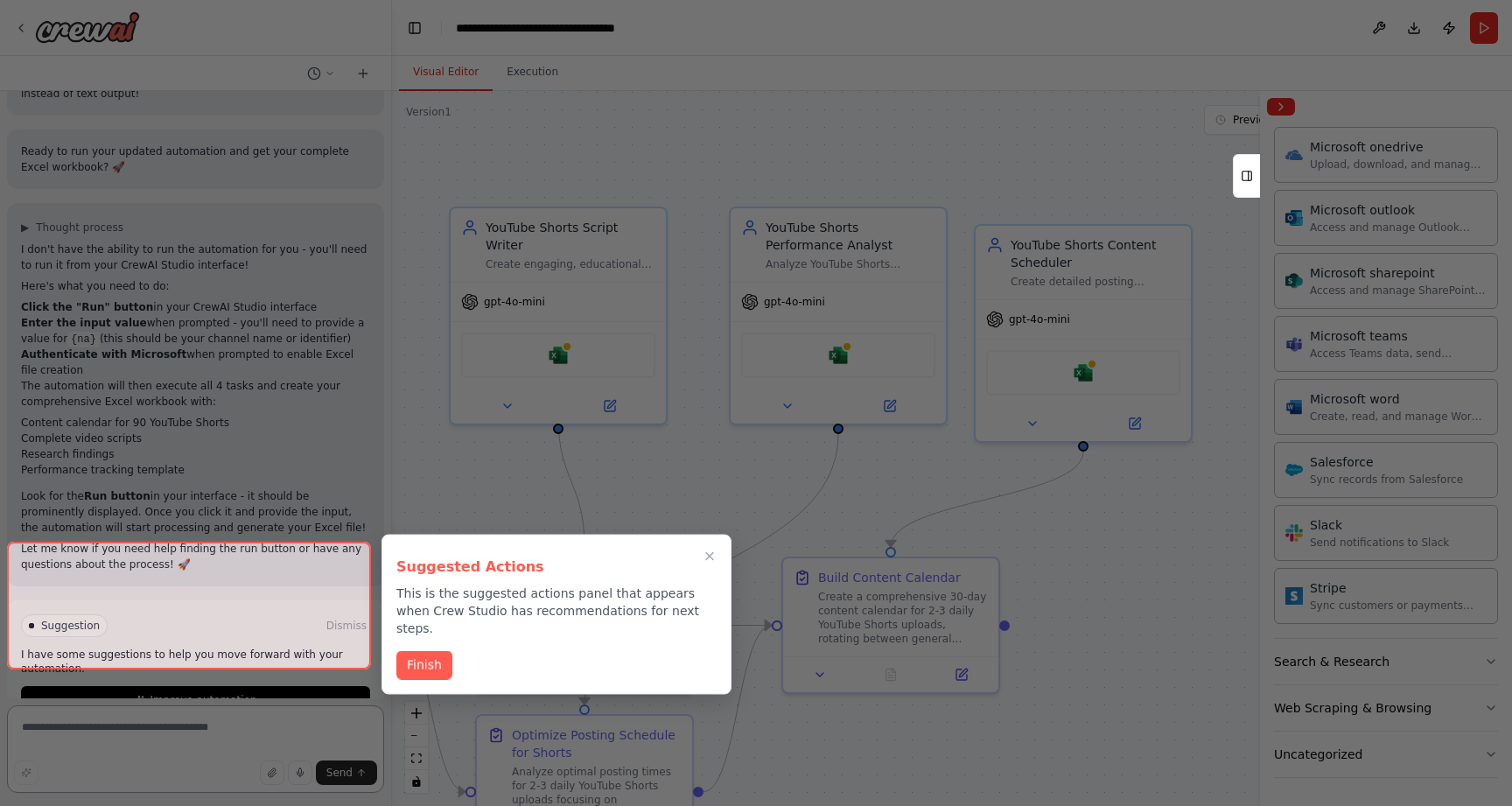
scroll to position [12136, 0]
